Goal: Check status: Check status

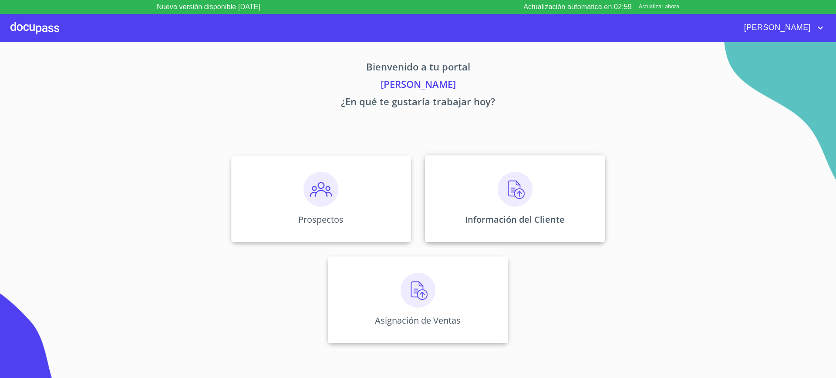
click at [470, 190] on div "Información del Cliente" at bounding box center [515, 198] width 180 height 87
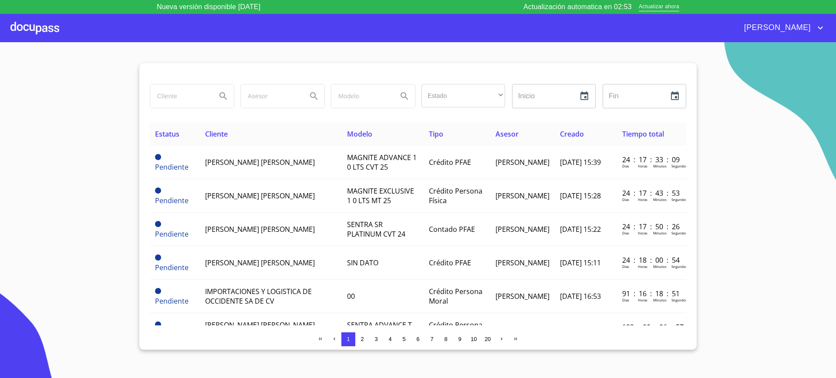
click at [193, 88] on input "search" at bounding box center [179, 96] width 59 height 24
type input "[PERSON_NAME] [PERSON_NAME]"
click at [208, 97] on input "[PERSON_NAME] [PERSON_NAME]" at bounding box center [179, 96] width 59 height 24
click at [213, 96] on div "[PERSON_NAME] [PERSON_NAME]" at bounding box center [192, 96] width 84 height 24
click at [219, 95] on icon "Search" at bounding box center [223, 96] width 10 height 10
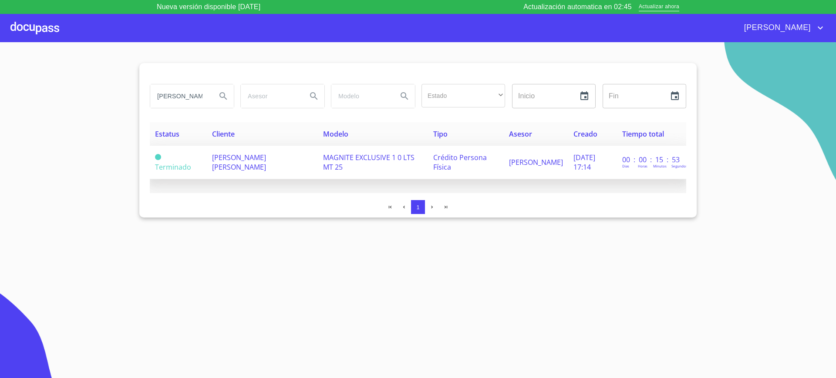
click at [257, 154] on span "[PERSON_NAME] [PERSON_NAME]" at bounding box center [239, 162] width 54 height 19
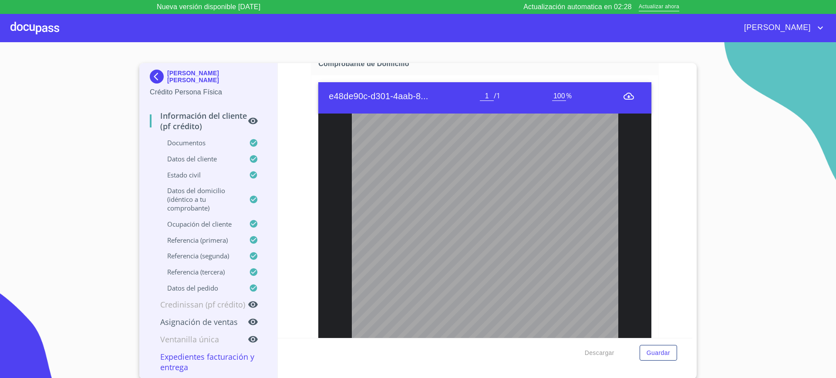
scroll to position [483, 0]
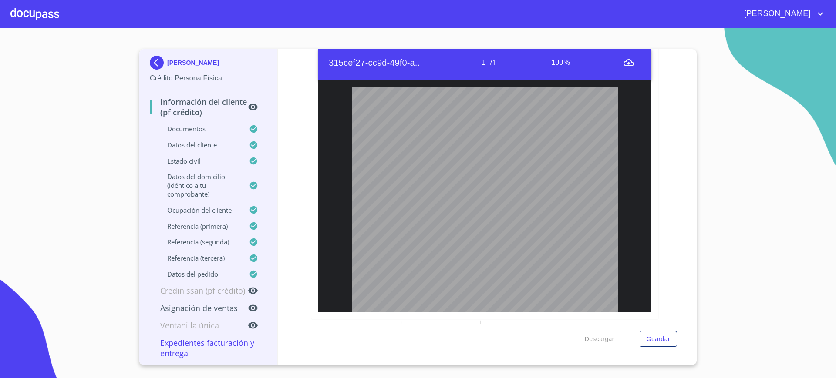
scroll to position [156, 0]
